Goal: Task Accomplishment & Management: Use online tool/utility

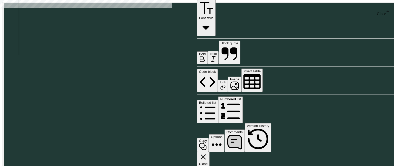
click at [207, 152] on icon "button" at bounding box center [203, 156] width 9 height 9
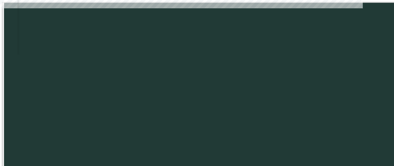
scroll to position [0, 970]
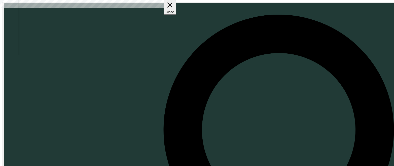
drag, startPoint x: 197, startPoint y: 70, endPoint x: 164, endPoint y: 70, distance: 33.5
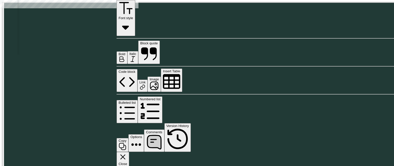
scroll to position [237, 0]
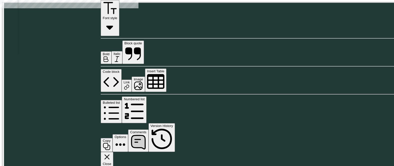
drag, startPoint x: 164, startPoint y: 43, endPoint x: 99, endPoint y: 52, distance: 65.2
click at [99, 0] on div at bounding box center [100, 0] width 3 height 0
click at [110, 142] on icon "button" at bounding box center [107, 146] width 8 height 8
